Goal: Find specific page/section: Find specific page/section

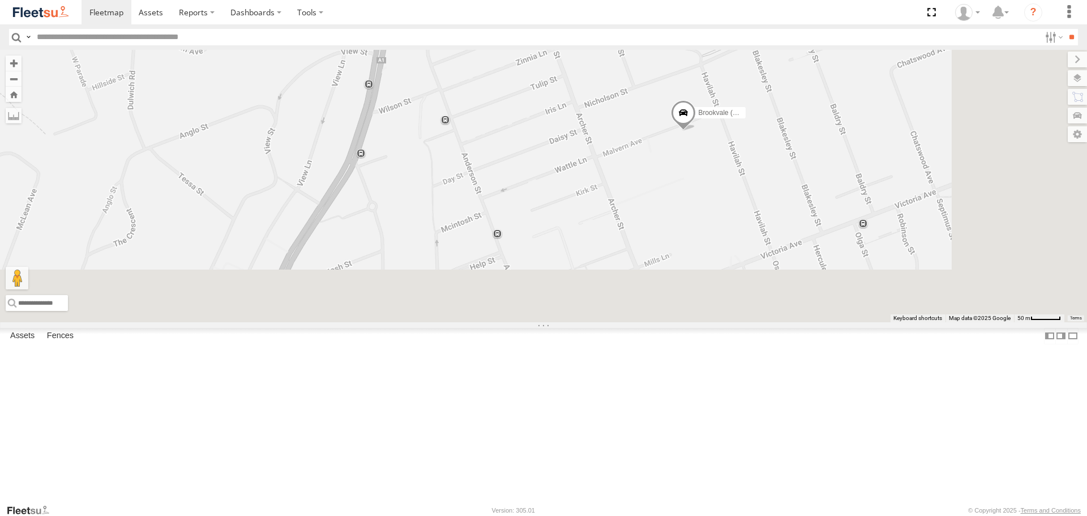
drag, startPoint x: 991, startPoint y: 344, endPoint x: 928, endPoint y: 167, distance: 188.3
click at [930, 167] on div "Brookvale (T10 - [PERSON_NAME]) Rural (T08 - [PERSON_NAME]) Blacktown #1 (T09 -…" at bounding box center [543, 186] width 1087 height 272
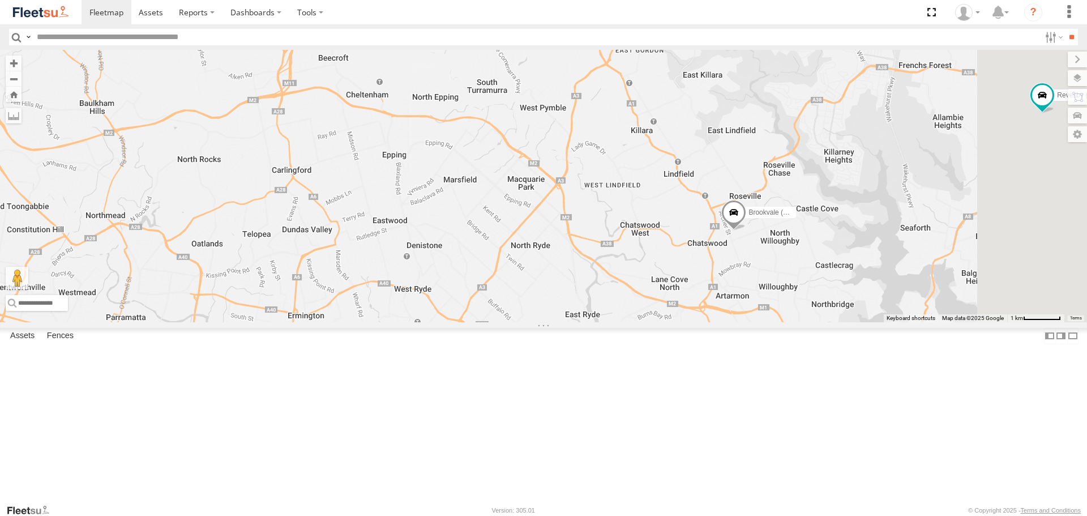
drag, startPoint x: 946, startPoint y: 343, endPoint x: 904, endPoint y: 343, distance: 41.9
click at [904, 322] on div "Brookvale (T10 - [PERSON_NAME]) Rural (T08 - [PERSON_NAME]) Blacktown #1 (T09 -…" at bounding box center [543, 186] width 1087 height 272
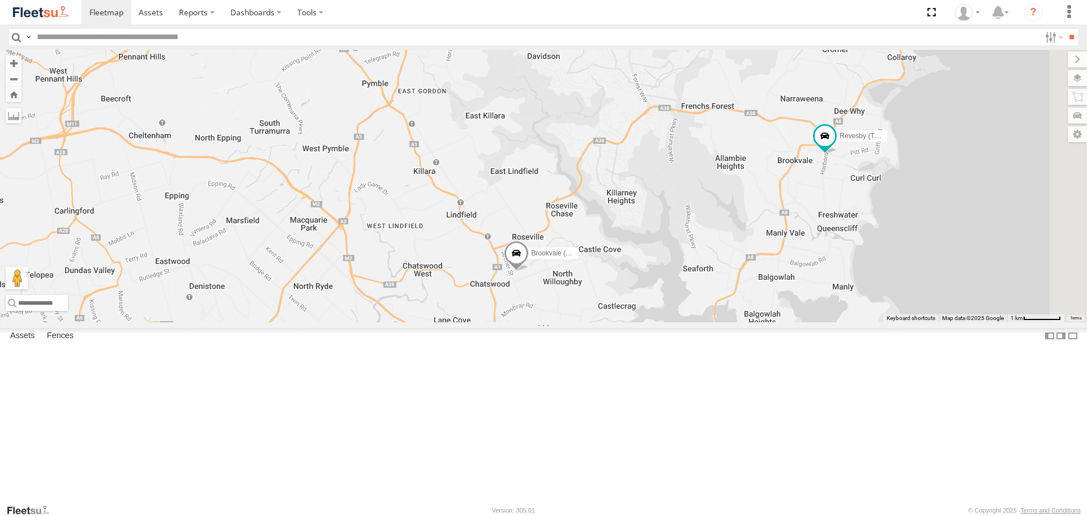
drag, startPoint x: 984, startPoint y: 325, endPoint x: 762, endPoint y: 368, distance: 226.2
click at [762, 322] on div "Brookvale (T10 - [PERSON_NAME]) Rural (T08 - [PERSON_NAME]) Blacktown #1 (T09 -…" at bounding box center [543, 186] width 1087 height 272
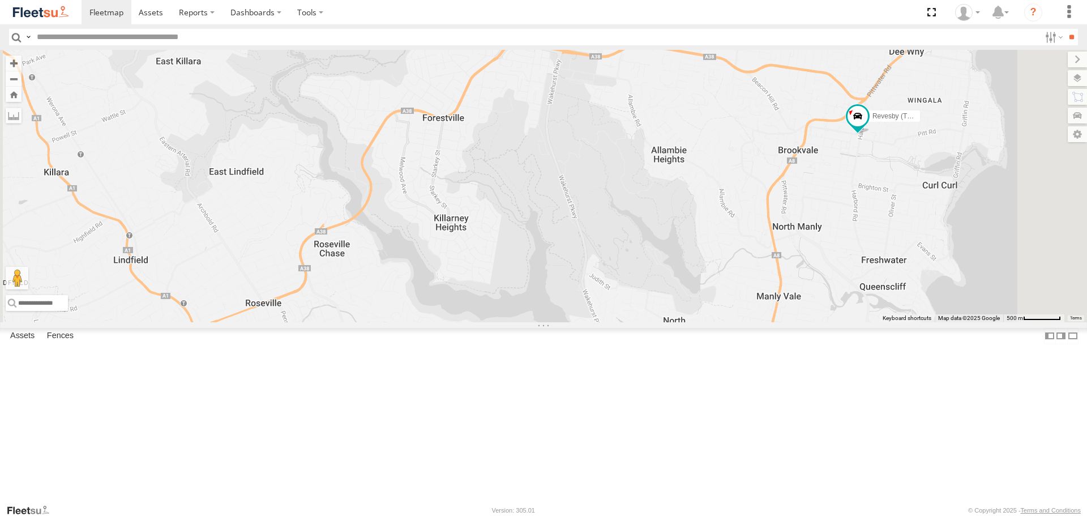
drag, startPoint x: 747, startPoint y: 280, endPoint x: 820, endPoint y: 275, distance: 73.2
click at [820, 275] on div "Brookvale (T10 - Gary) Rural (T08 - Matt) Blacktown #1 (T09 - Brian) Revesby (T…" at bounding box center [543, 186] width 1087 height 272
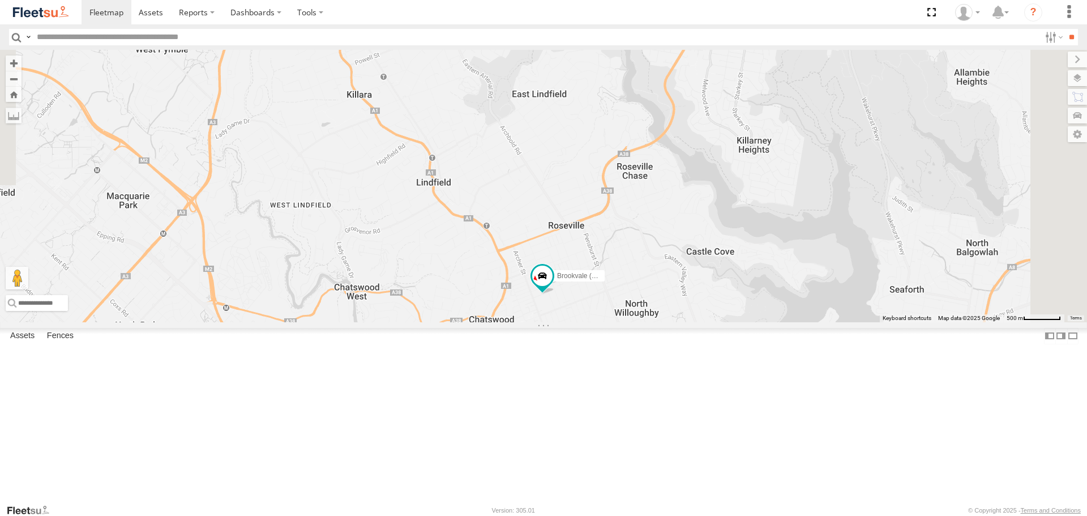
drag, startPoint x: 865, startPoint y: 184, endPoint x: 729, endPoint y: 502, distance: 346.3
click at [729, 322] on div "Brookvale (T10 - Gary) Rural (T08 - Matt) Blacktown #1 (T09 - Brian) Revesby (T…" at bounding box center [543, 186] width 1087 height 272
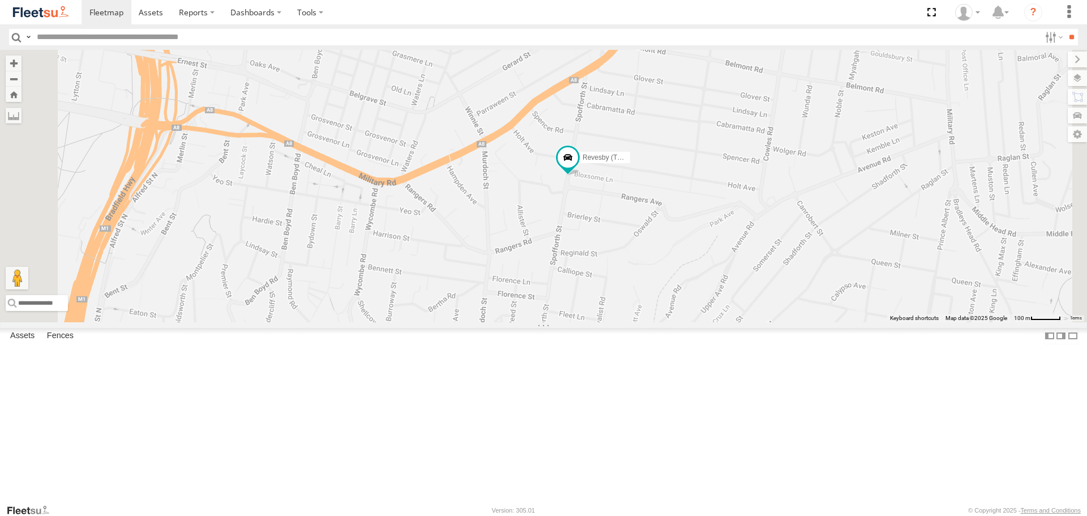
drag, startPoint x: 723, startPoint y: 380, endPoint x: 707, endPoint y: 316, distance: 65.8
click at [707, 316] on div "Brookvale (T10 - [PERSON_NAME]) Rural (T08 - [PERSON_NAME]) Blacktown #1 (T09 -…" at bounding box center [543, 186] width 1087 height 272
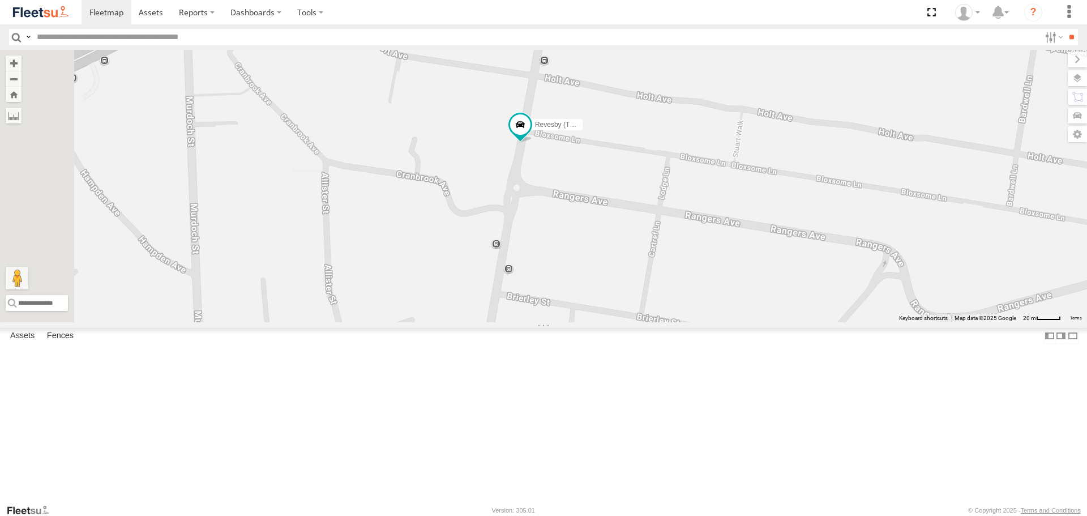
drag, startPoint x: 638, startPoint y: 237, endPoint x: 838, endPoint y: 413, distance: 266.0
click at [838, 322] on div "Brookvale (T10 - [PERSON_NAME]) Rural (T08 - [PERSON_NAME]) Blacktown #1 (T09 -…" at bounding box center [543, 186] width 1087 height 272
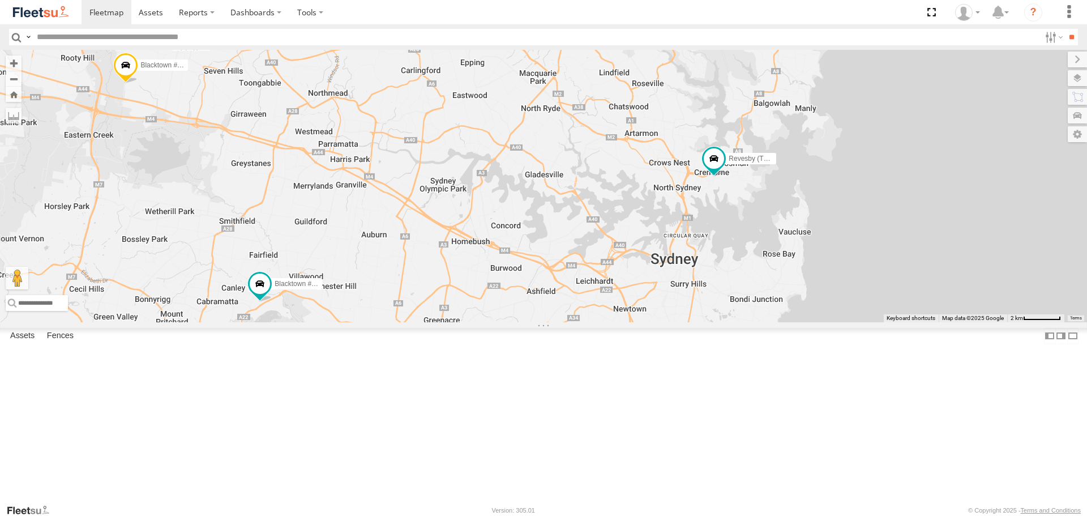
drag, startPoint x: 890, startPoint y: 325, endPoint x: 663, endPoint y: 345, distance: 228.6
click at [663, 322] on div "Brookvale (T10 - [PERSON_NAME]) Rural (T08 - [PERSON_NAME]) Blacktown #1 (T09 -…" at bounding box center [543, 186] width 1087 height 272
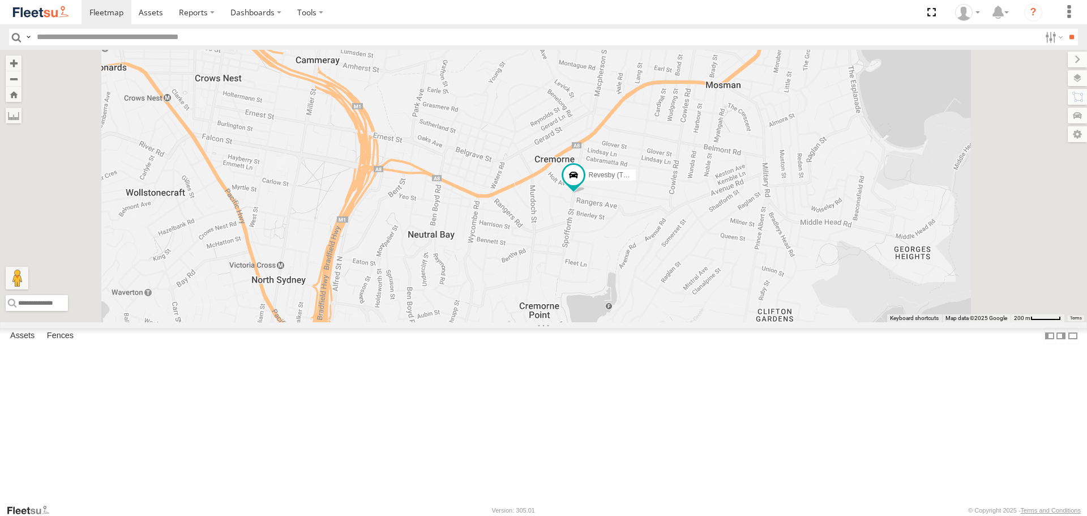
drag, startPoint x: 636, startPoint y: 373, endPoint x: 644, endPoint y: 300, distance: 73.5
click at [644, 300] on div "Brookvale (T10 - Gary) Rural (T08 - Matt) Blacktown #1 (T09 - Brian) Revesby (T…" at bounding box center [543, 186] width 1087 height 272
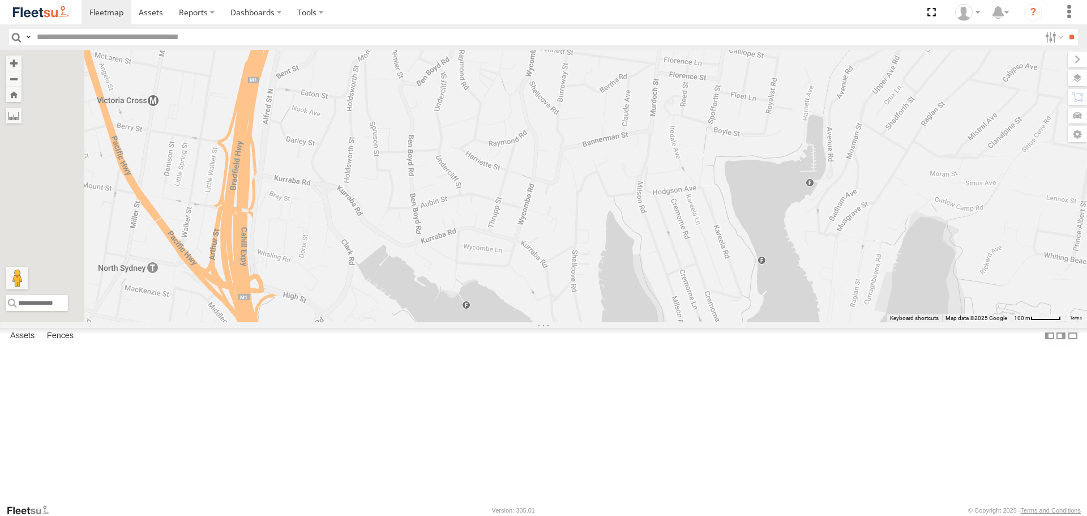
drag, startPoint x: 406, startPoint y: 396, endPoint x: 510, endPoint y: 156, distance: 261.8
click at [510, 156] on div "Brookvale (T10 - Gary) Rural (T08 - Matt) Blacktown #1 (T09 - Brian) Revesby (T…" at bounding box center [543, 186] width 1087 height 272
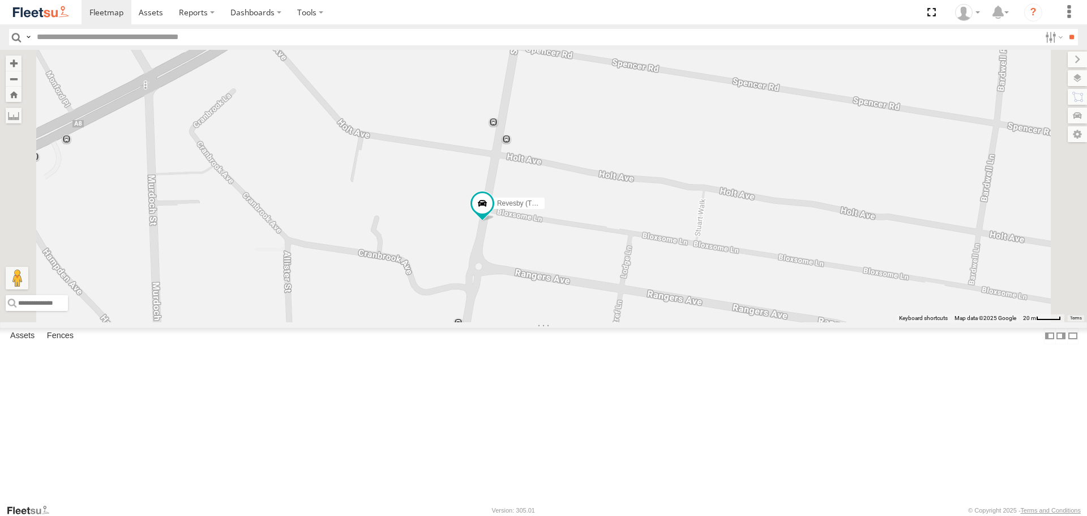
drag, startPoint x: 690, startPoint y: 318, endPoint x: 681, endPoint y: 471, distance: 153.2
click at [681, 322] on div "Brookvale (T10 - Gary) Rural (T08 - Matt) Blacktown #1 (T09 - Brian) Revesby (T…" at bounding box center [543, 186] width 1087 height 272
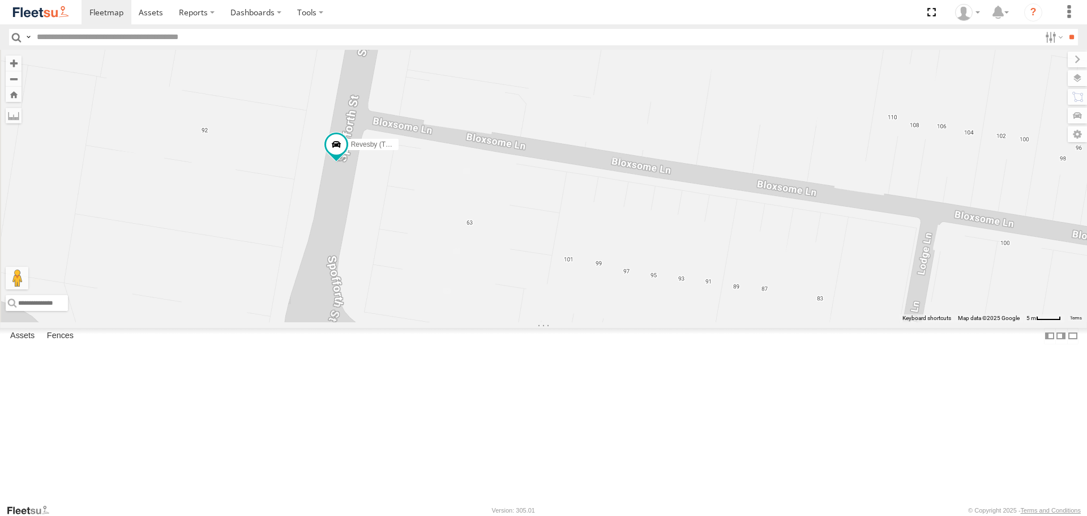
drag, startPoint x: 591, startPoint y: 312, endPoint x: 805, endPoint y: 343, distance: 217.0
click at [805, 322] on div "Brookvale (T10 - Gary) Rural (T08 - Matt) Blacktown #1 (T09 - Brian) Revesby (T…" at bounding box center [543, 186] width 1087 height 272
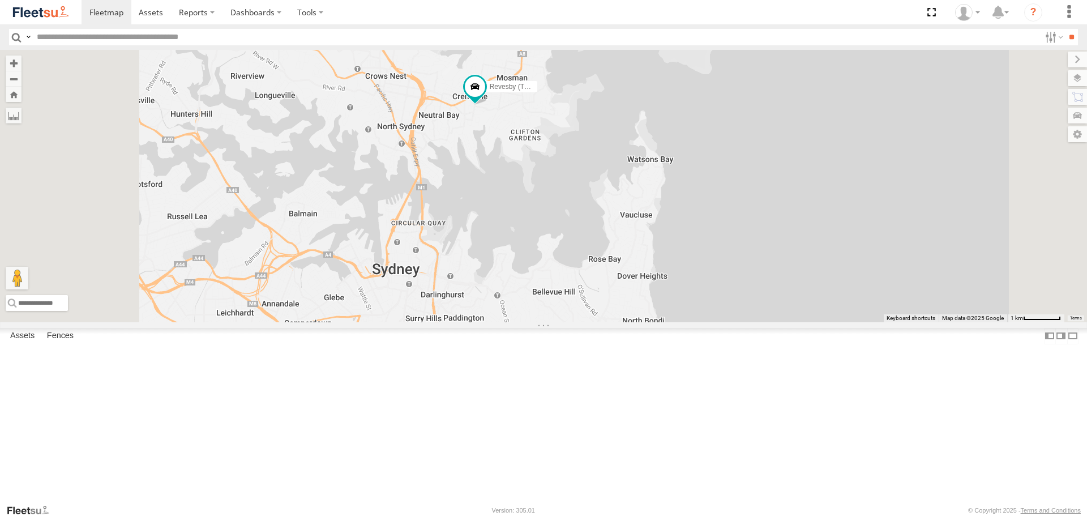
drag, startPoint x: 569, startPoint y: 356, endPoint x: 597, endPoint y: 272, distance: 88.5
click at [597, 272] on div "Revesby (T07 - [PERSON_NAME])" at bounding box center [543, 186] width 1087 height 272
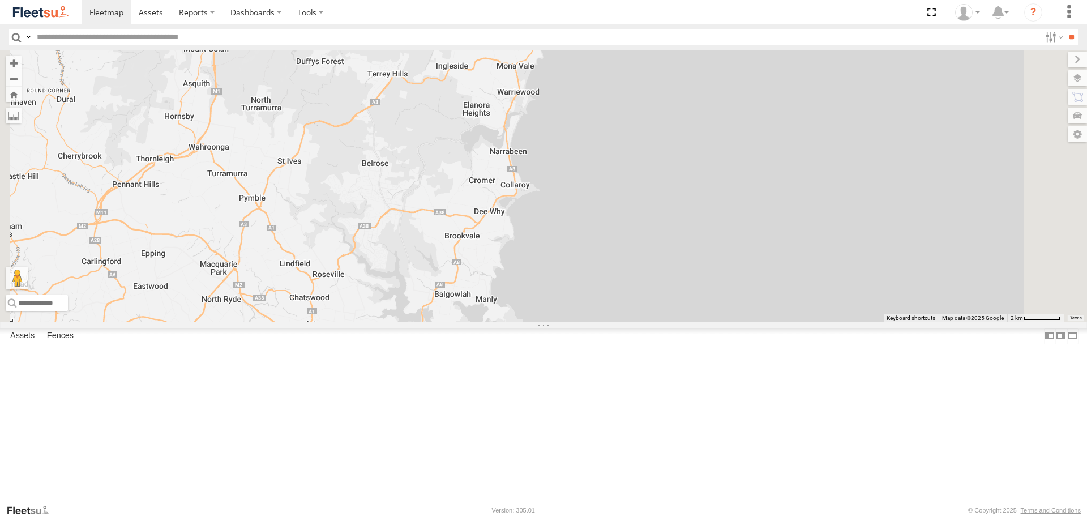
drag, startPoint x: 797, startPoint y: 157, endPoint x: 726, endPoint y: 389, distance: 241.7
click at [726, 322] on div "Revesby (T07 - [PERSON_NAME])" at bounding box center [543, 186] width 1087 height 272
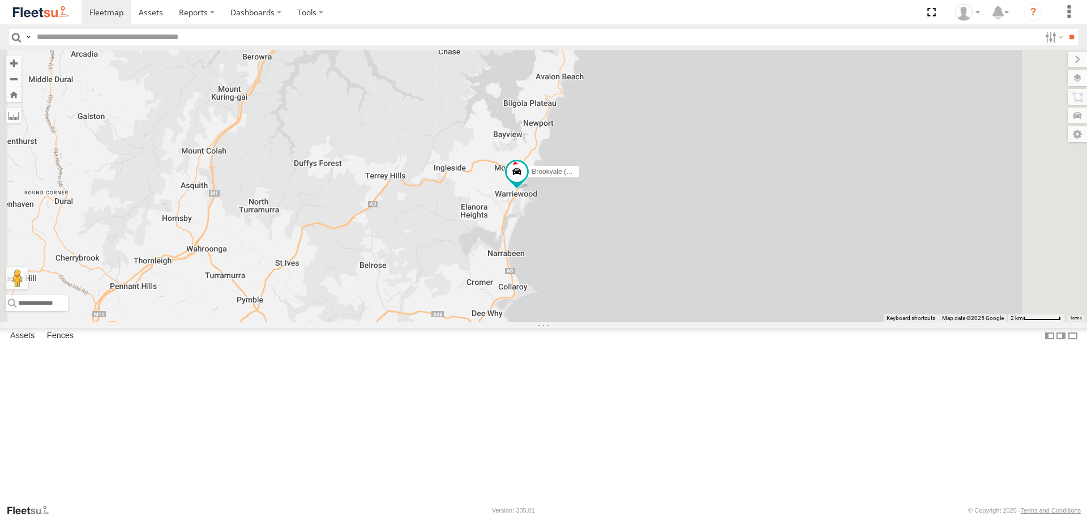
drag, startPoint x: 720, startPoint y: 361, endPoint x: 718, endPoint y: 381, distance: 20.6
click at [718, 322] on div "Revesby (T07 - Dave) Brookvale (T10 - Gary)" at bounding box center [543, 186] width 1087 height 272
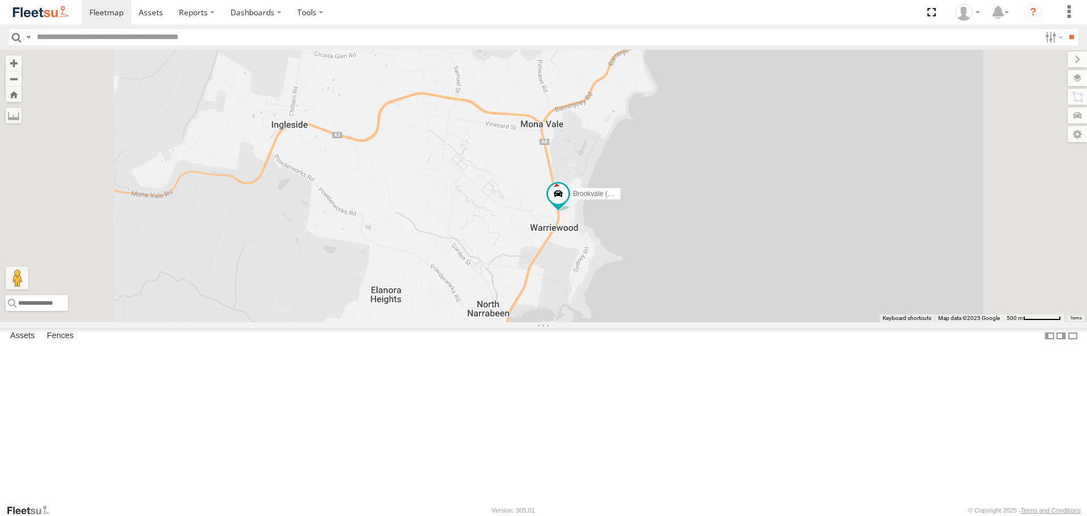
drag, startPoint x: 711, startPoint y: 253, endPoint x: 690, endPoint y: 409, distance: 157.8
click at [690, 322] on div "Revesby (T07 - Dave) Brookvale (T10 - Gary)" at bounding box center [543, 186] width 1087 height 272
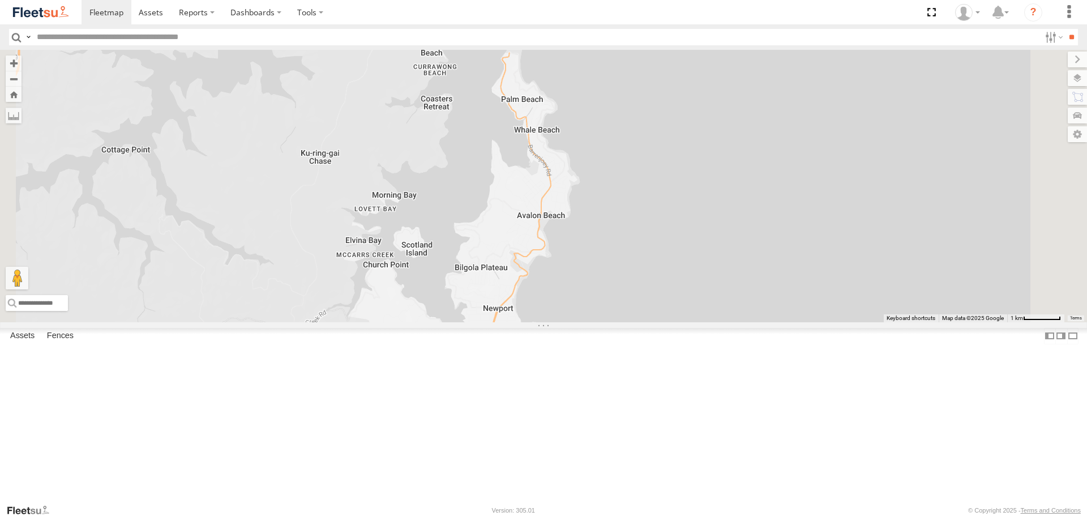
drag, startPoint x: 758, startPoint y: 353, endPoint x: 711, endPoint y: 437, distance: 96.4
click at [711, 322] on div "Revesby (T07 - Dave) Brookvale (T10 - Gary)" at bounding box center [543, 186] width 1087 height 272
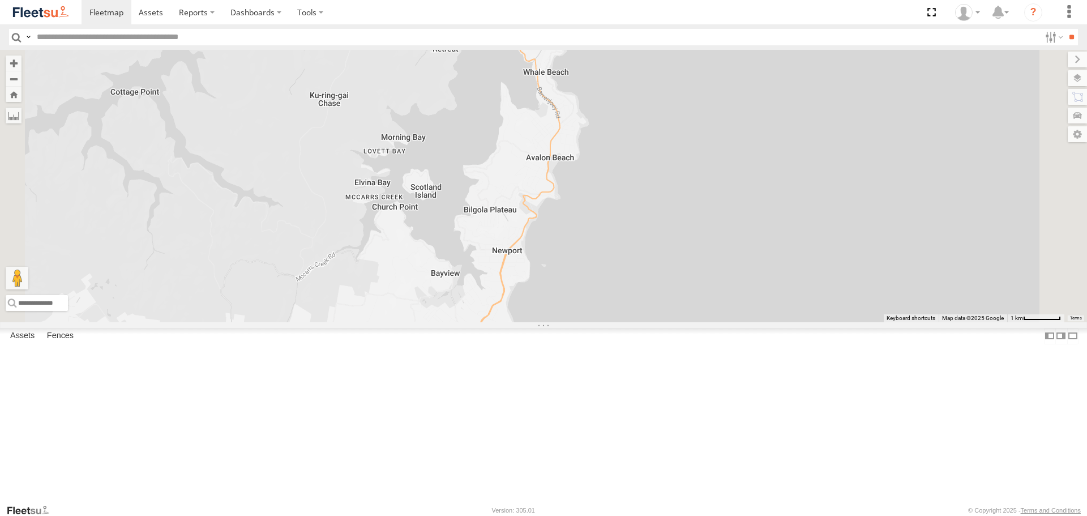
click at [723, 322] on div "Revesby (T07 - Dave) Brookvale (T10 - Gary)" at bounding box center [543, 186] width 1087 height 272
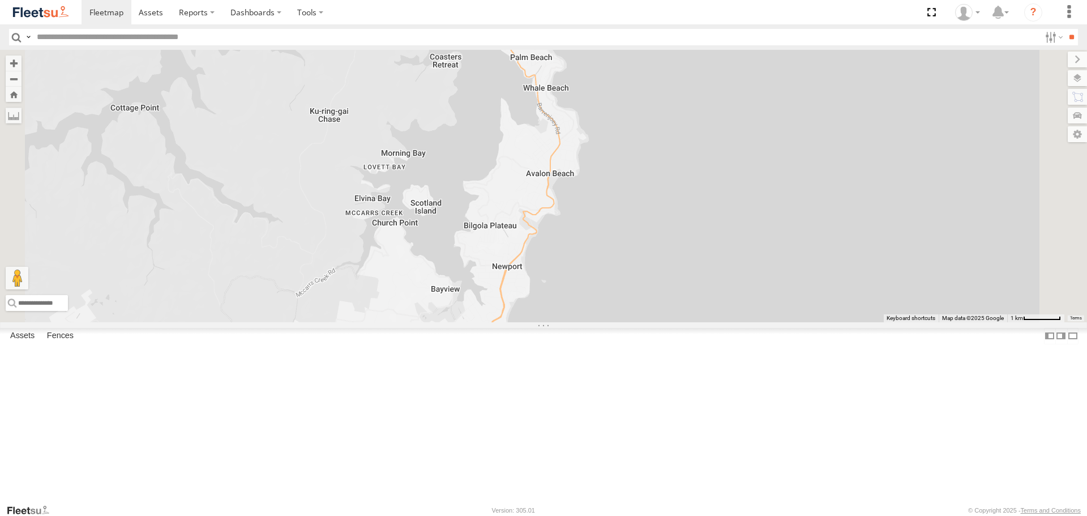
drag, startPoint x: 723, startPoint y: 362, endPoint x: 723, endPoint y: 379, distance: 17.0
click at [723, 322] on div "Revesby (T07 - Dave) Brookvale (T10 - Gary)" at bounding box center [543, 186] width 1087 height 272
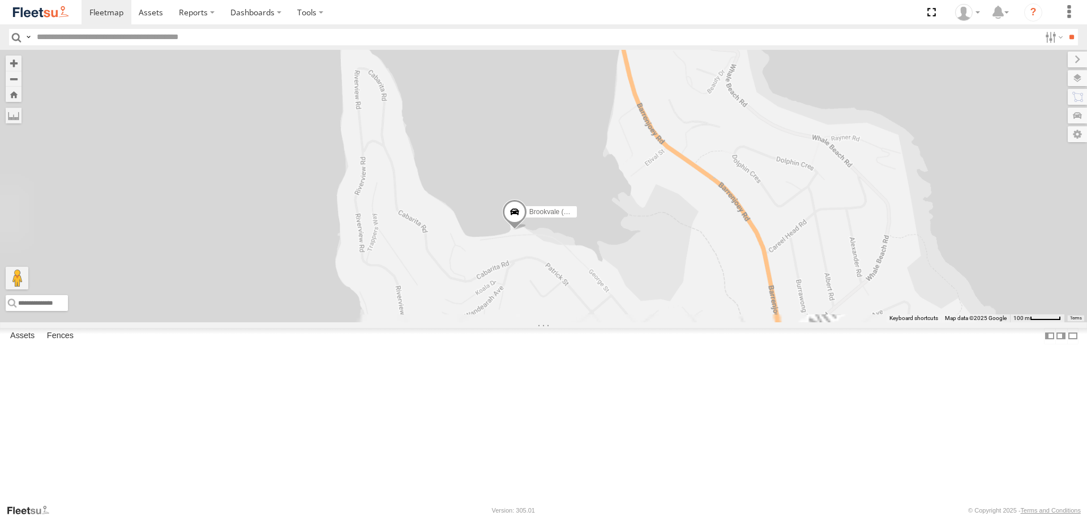
drag, startPoint x: 816, startPoint y: 400, endPoint x: 726, endPoint y: 125, distance: 289.4
click at [732, 104] on div "Brookvale (T10 - Gary) Rural (T08 - Matt) Blacktown #1 (T09 - Brian) Revesby (T…" at bounding box center [543, 186] width 1087 height 272
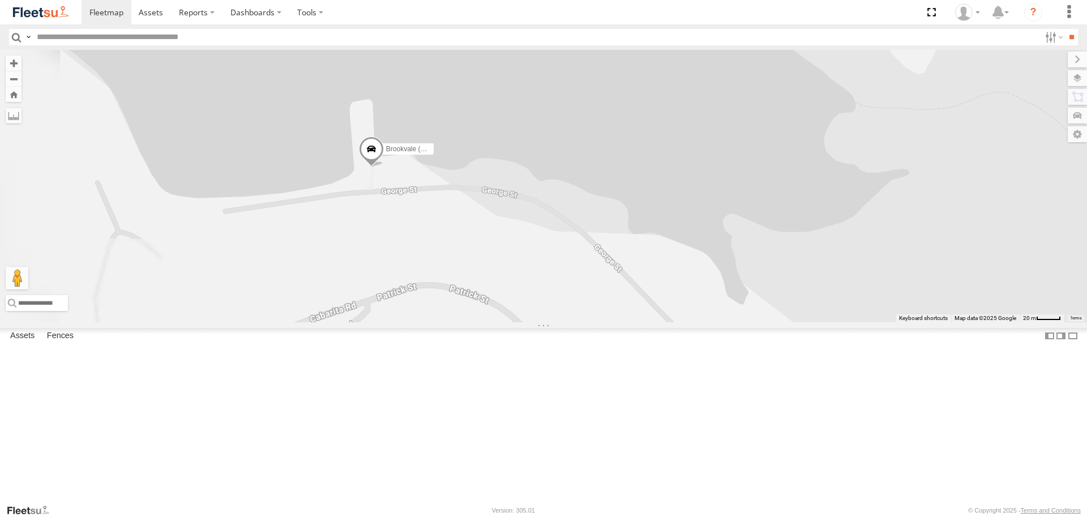
drag, startPoint x: 586, startPoint y: 242, endPoint x: 663, endPoint y: 240, distance: 77.0
click at [663, 240] on div "Brookvale (T10 - Gary) Rural (T08 - Matt) Blacktown #1 (T09 - Brian) Revesby (T…" at bounding box center [543, 186] width 1087 height 272
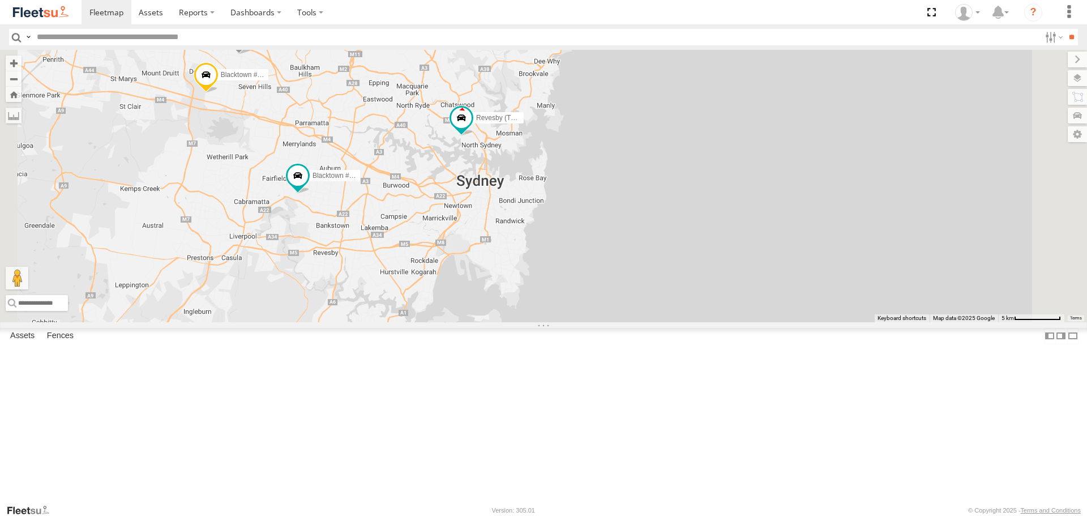
drag, startPoint x: 644, startPoint y: 309, endPoint x: 651, endPoint y: 234, distance: 75.1
click at [651, 234] on div "Brookvale (T10 - Gary) Blacktown #1 (T09 - Brian) Blacktown #2 (T05 - Tony) Rev…" at bounding box center [543, 186] width 1087 height 272
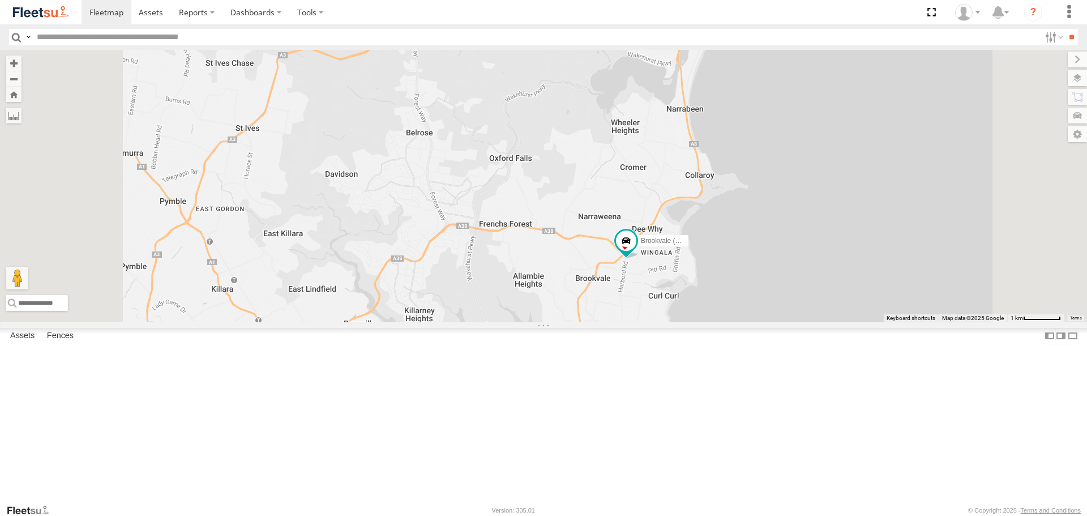
drag, startPoint x: 762, startPoint y: 418, endPoint x: 774, endPoint y: 389, distance: 31.5
click at [774, 322] on div "Brookvale (T10 - [PERSON_NAME]) Rural (T08 - [PERSON_NAME]) Blacktown #1 (T09 -…" at bounding box center [543, 186] width 1087 height 272
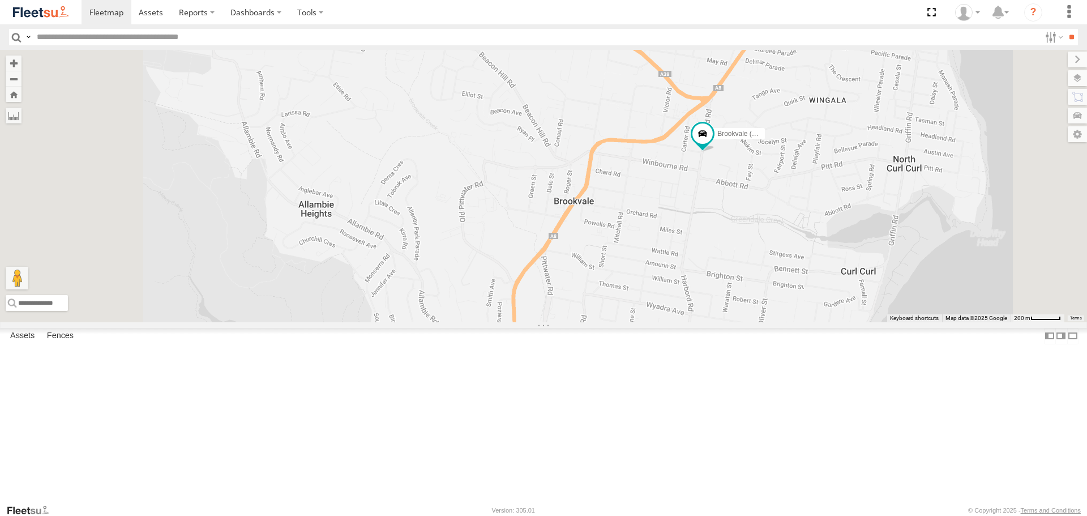
drag, startPoint x: 805, startPoint y: 228, endPoint x: 856, endPoint y: 323, distance: 108.2
click at [856, 322] on div "Brookvale (T10 - [PERSON_NAME]) Rural (T08 - [PERSON_NAME]) Blacktown #1 (T09 -…" at bounding box center [543, 186] width 1087 height 272
